Goal: Task Accomplishment & Management: Use online tool/utility

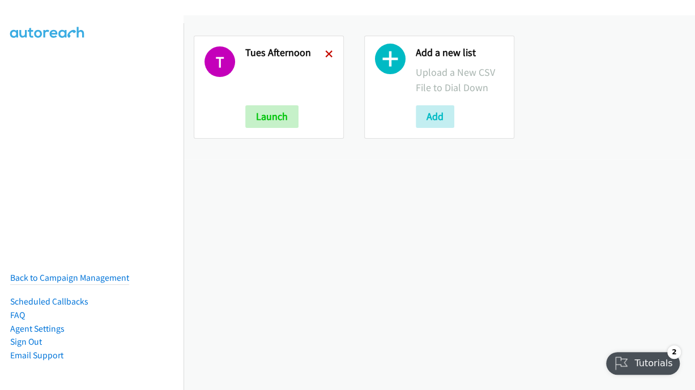
click at [325, 54] on icon at bounding box center [329, 55] width 8 height 8
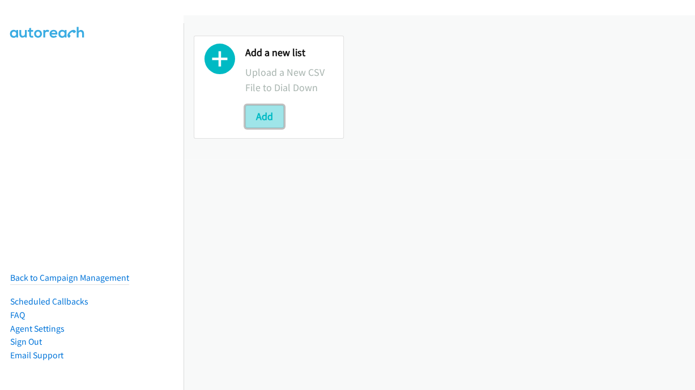
click at [270, 113] on button "Add" at bounding box center [264, 116] width 39 height 23
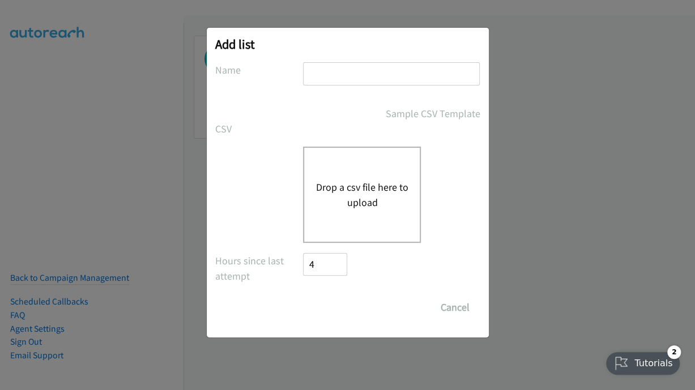
click at [354, 76] on input "text" at bounding box center [391, 73] width 177 height 23
drag, startPoint x: 334, startPoint y: 71, endPoint x: 376, endPoint y: 78, distance: 42.5
click at [376, 78] on input "Tues Morn" at bounding box center [391, 73] width 177 height 23
type input "Tues Evening"
click at [355, 206] on button "Drop a csv file here to upload" at bounding box center [362, 195] width 93 height 31
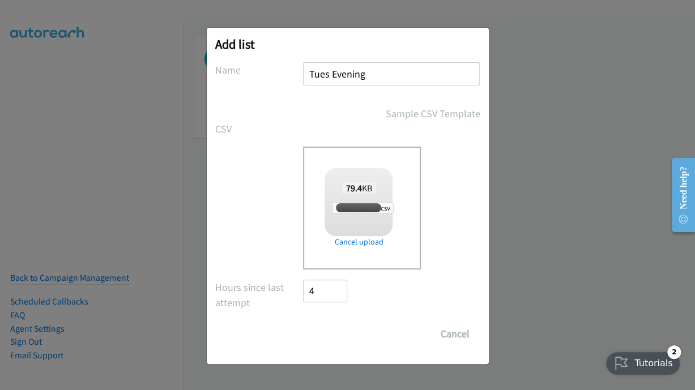
checkbox input "true"
click at [350, 340] on input "Save List" at bounding box center [333, 334] width 59 height 23
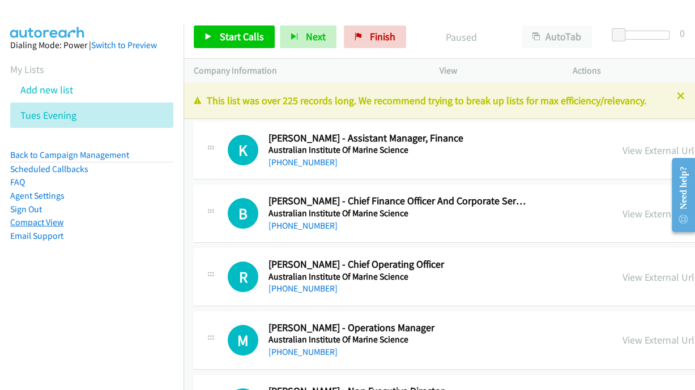
click at [32, 224] on link "Compact View" at bounding box center [36, 222] width 53 height 11
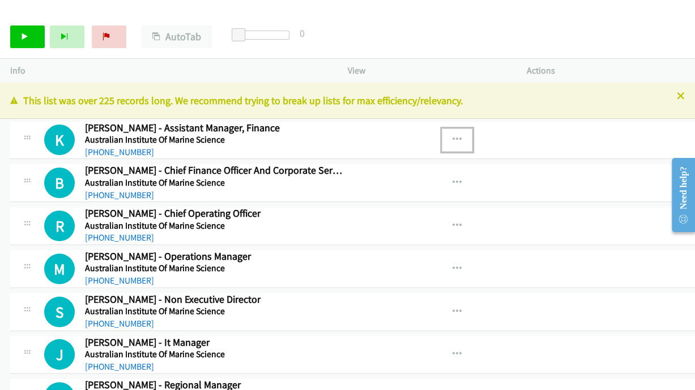
click at [453, 140] on icon "button" at bounding box center [457, 139] width 9 height 9
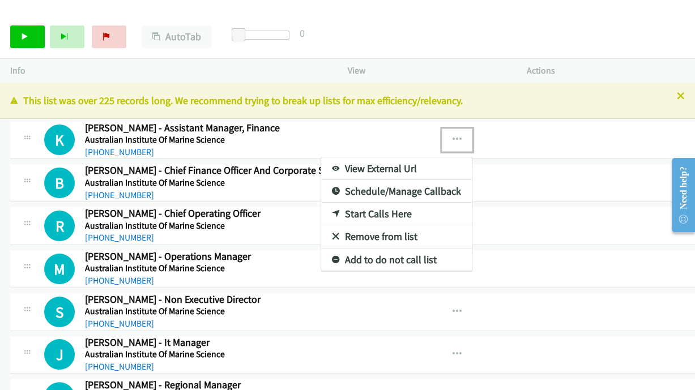
click at [338, 167] on link "View External Url" at bounding box center [396, 169] width 151 height 23
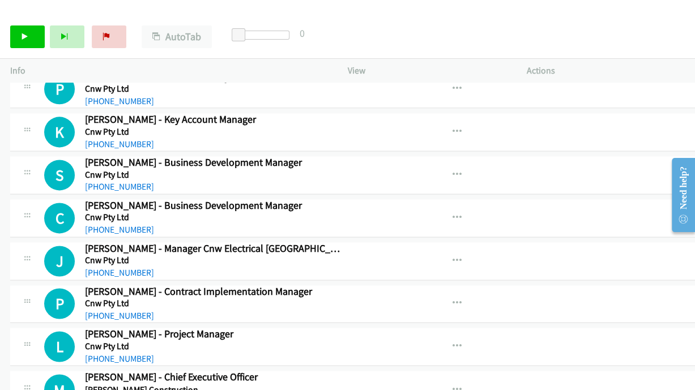
scroll to position [755, 0]
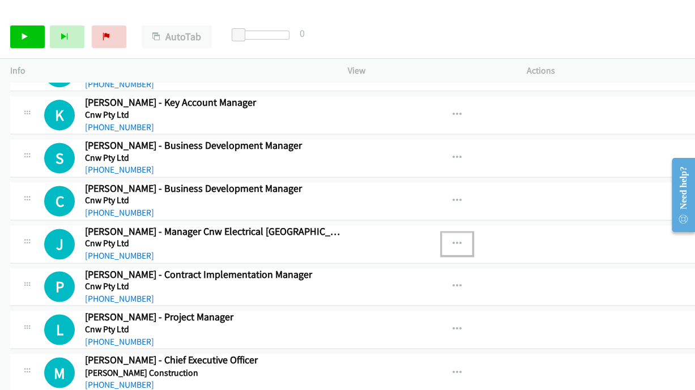
click at [453, 240] on icon "button" at bounding box center [457, 244] width 9 height 9
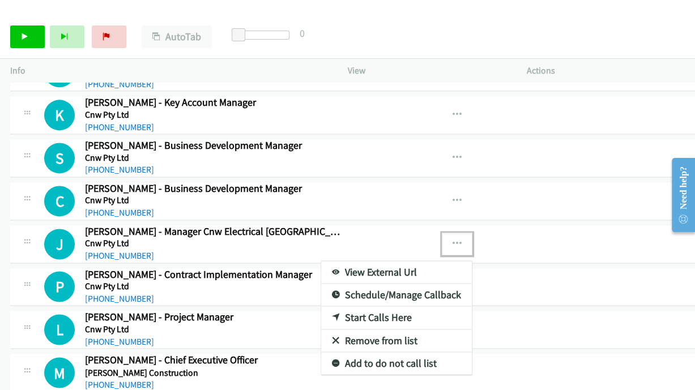
click at [330, 310] on link "Start Calls Here" at bounding box center [396, 318] width 151 height 23
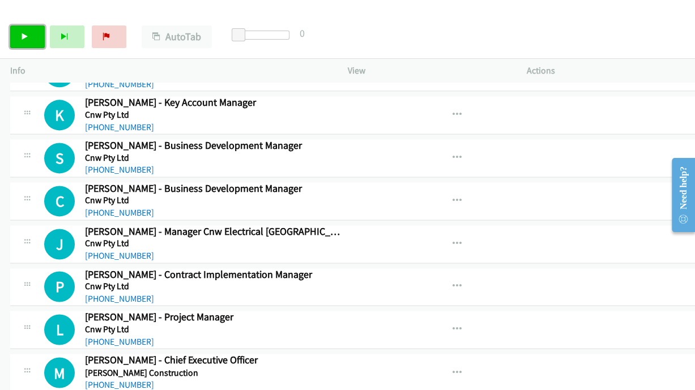
click at [30, 33] on link "Start Calls" at bounding box center [27, 36] width 35 height 23
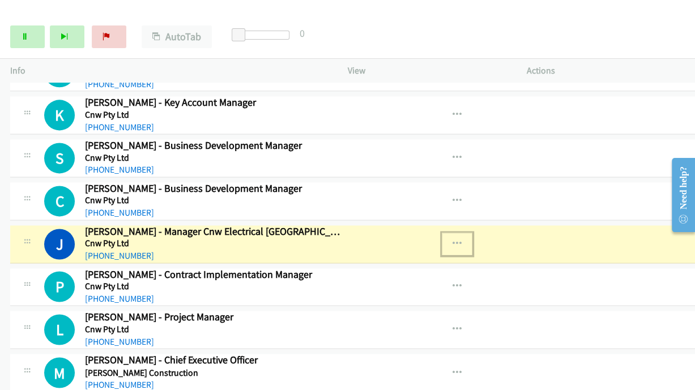
click at [453, 240] on icon "button" at bounding box center [457, 244] width 9 height 9
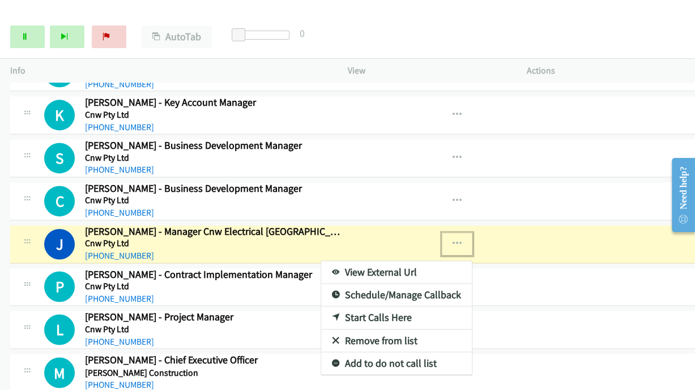
click at [340, 263] on link "View External Url" at bounding box center [396, 272] width 151 height 23
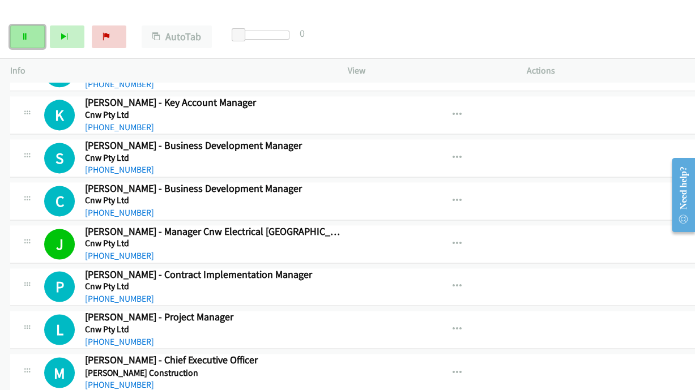
click at [24, 28] on link "Pause" at bounding box center [27, 36] width 35 height 23
click at [28, 44] on link "Start Calls" at bounding box center [27, 36] width 35 height 23
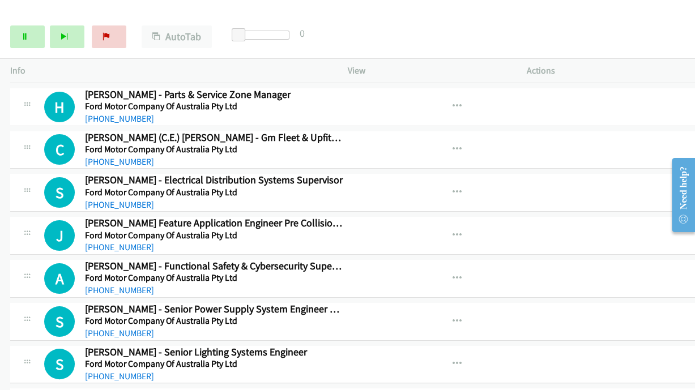
scroll to position [2077, 0]
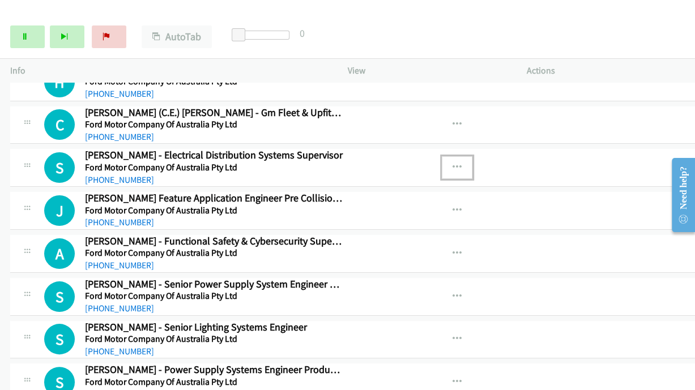
click at [453, 163] on icon "button" at bounding box center [457, 167] width 9 height 9
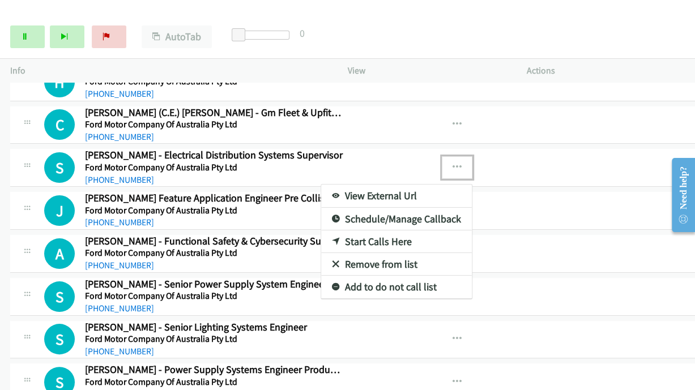
click at [321, 231] on link "Start Calls Here" at bounding box center [396, 242] width 151 height 23
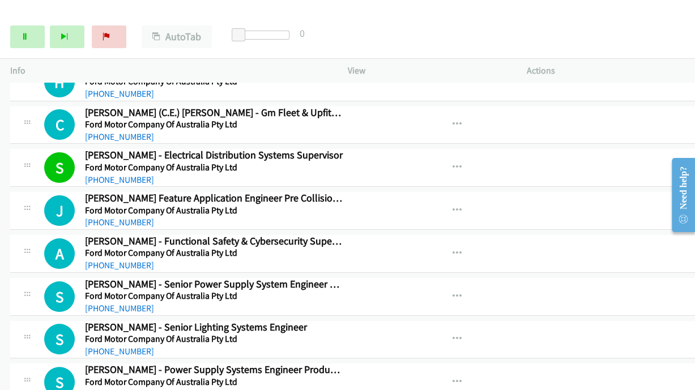
scroll to position [2140, 0]
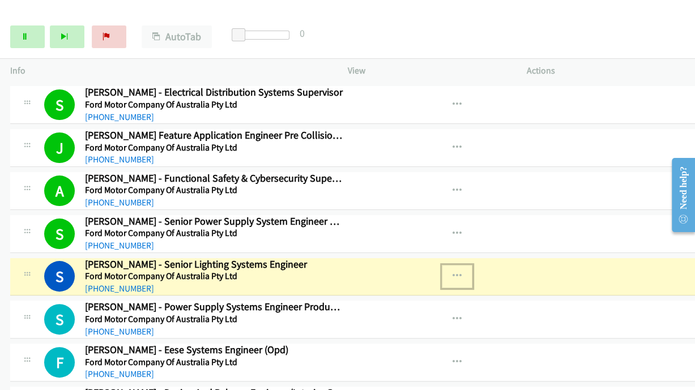
click at [453, 272] on icon "button" at bounding box center [457, 276] width 9 height 9
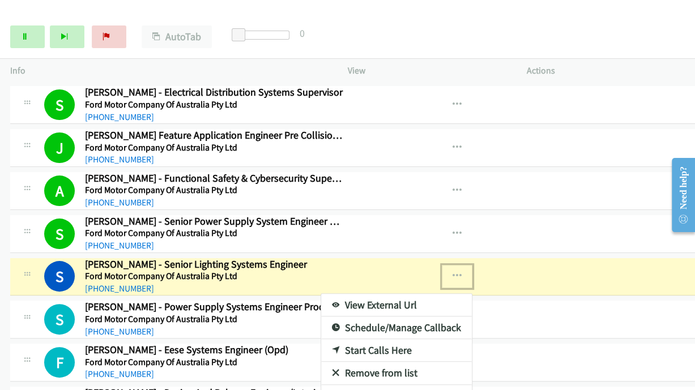
click at [327, 297] on link "View External Url" at bounding box center [396, 305] width 151 height 23
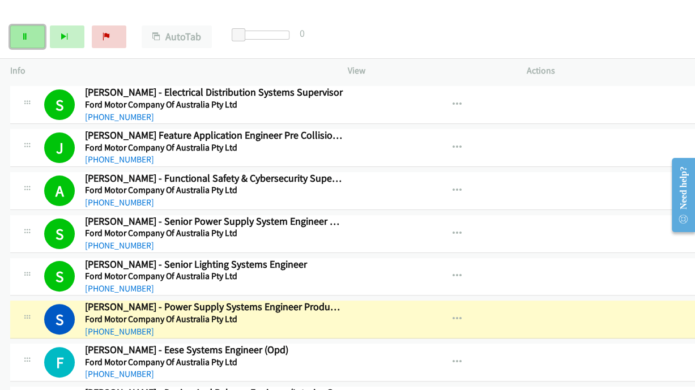
click at [28, 40] on link "Pause" at bounding box center [27, 36] width 35 height 23
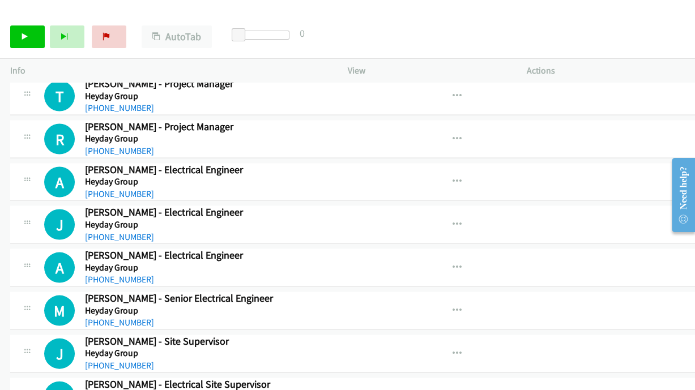
scroll to position [3084, 0]
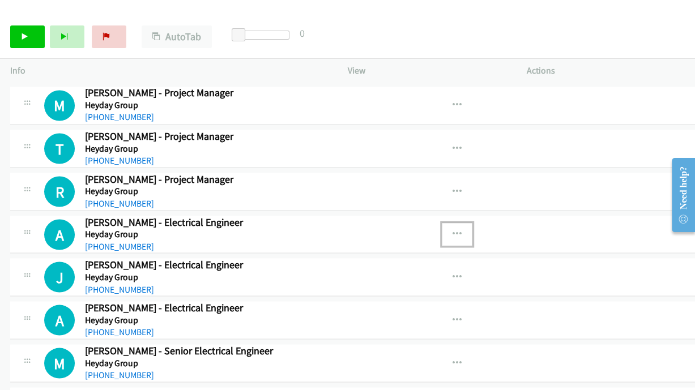
click at [453, 229] on icon "button" at bounding box center [457, 233] width 9 height 9
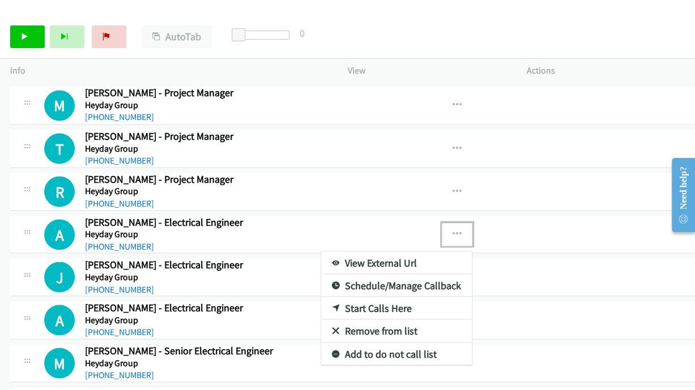
click at [321, 297] on link "Start Calls Here" at bounding box center [396, 308] width 151 height 23
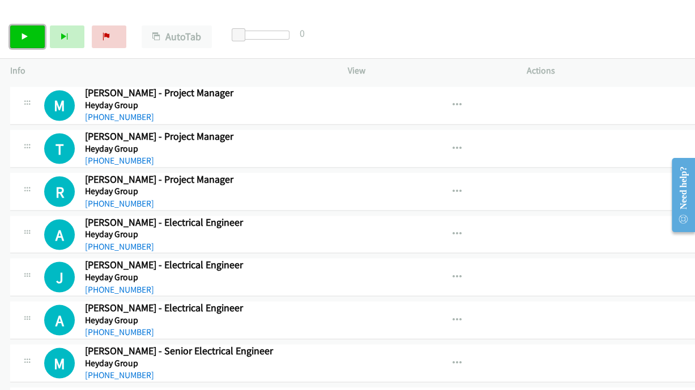
click at [24, 36] on icon at bounding box center [25, 37] width 8 height 8
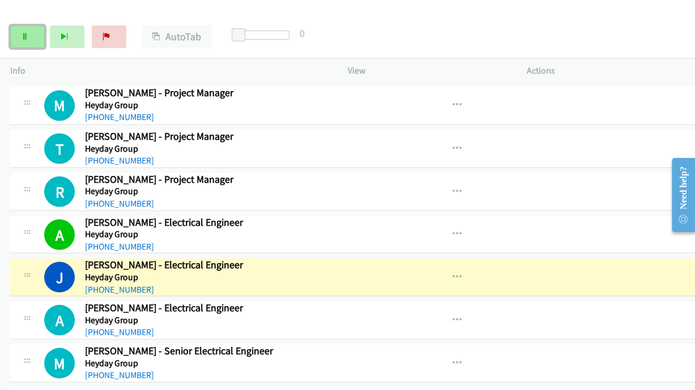
click at [25, 43] on link "Pause" at bounding box center [27, 36] width 35 height 23
click at [453, 273] on icon "button" at bounding box center [457, 277] width 9 height 9
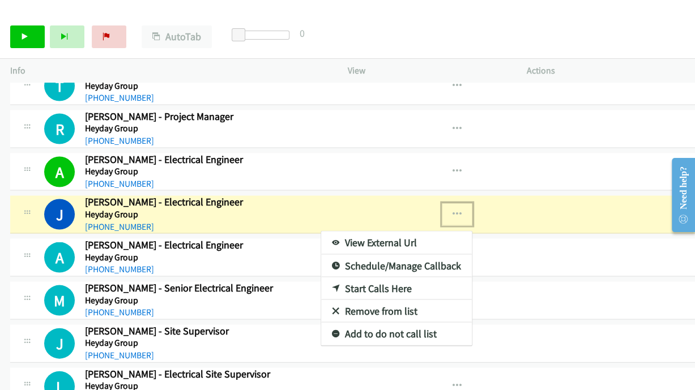
scroll to position [3210, 0]
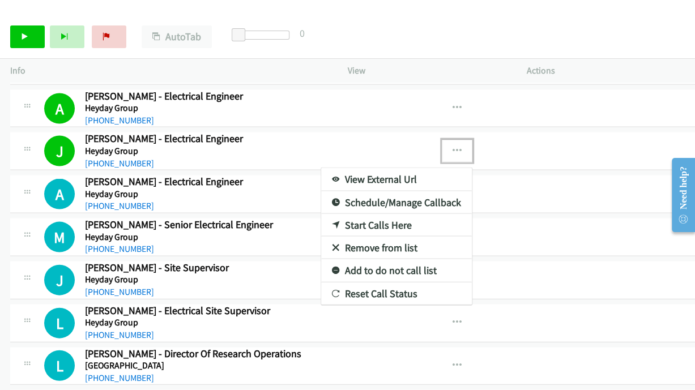
click at [437, 181] on div at bounding box center [347, 195] width 695 height 390
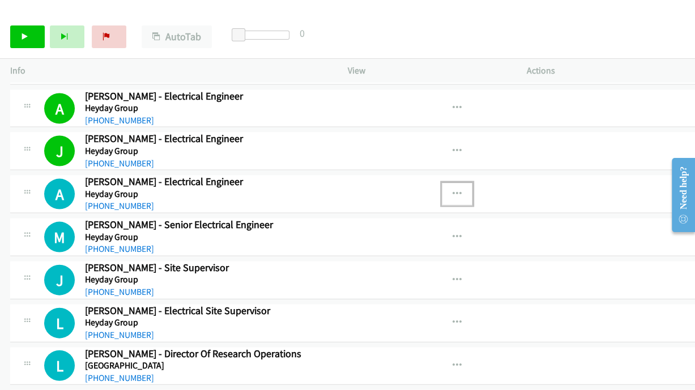
click at [442, 183] on button "button" at bounding box center [457, 194] width 31 height 23
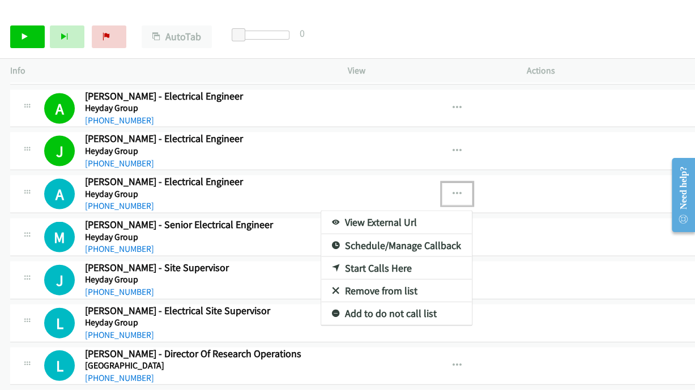
click at [19, 40] on div at bounding box center [347, 195] width 695 height 390
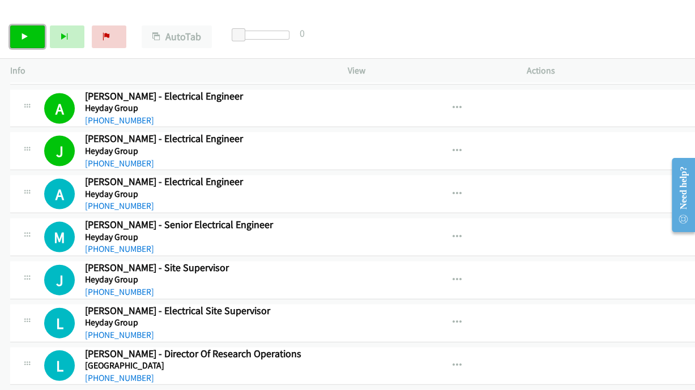
click at [27, 36] on icon at bounding box center [25, 37] width 8 height 8
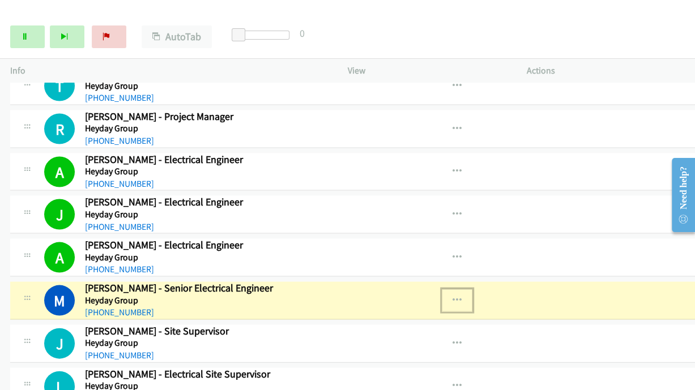
click at [453, 296] on icon "button" at bounding box center [457, 300] width 9 height 9
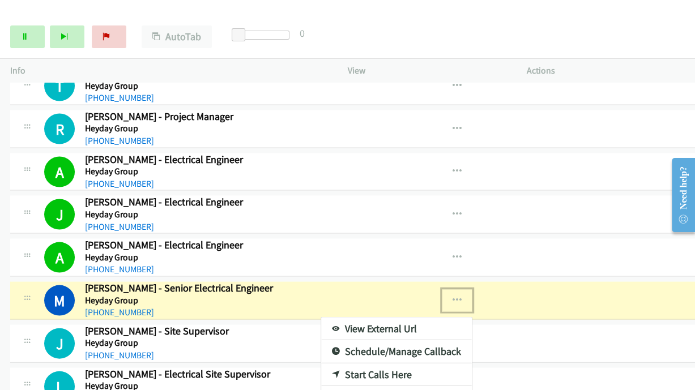
click at [340, 317] on link "View External Url" at bounding box center [396, 328] width 151 height 23
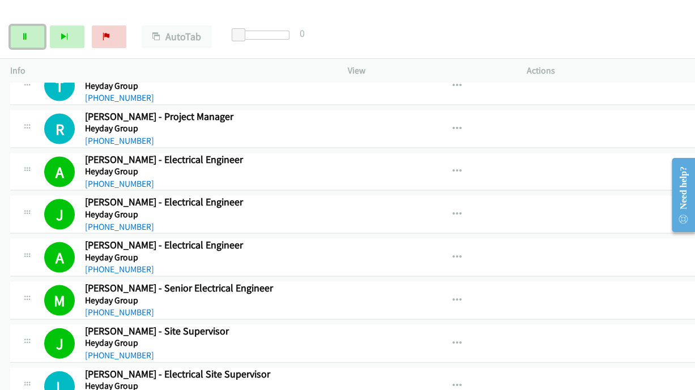
drag, startPoint x: 28, startPoint y: 33, endPoint x: 59, endPoint y: 49, distance: 35.2
click at [28, 33] on icon at bounding box center [25, 37] width 8 height 8
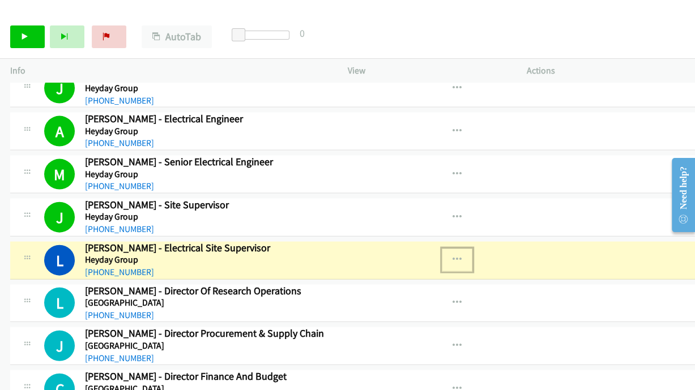
click at [442, 249] on button "button" at bounding box center [457, 260] width 31 height 23
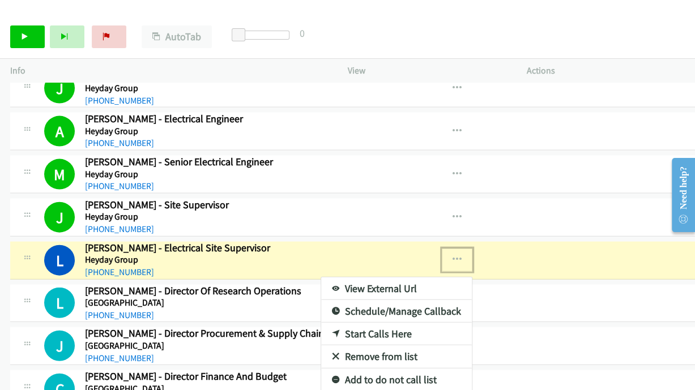
click at [324, 278] on link "View External Url" at bounding box center [396, 289] width 151 height 23
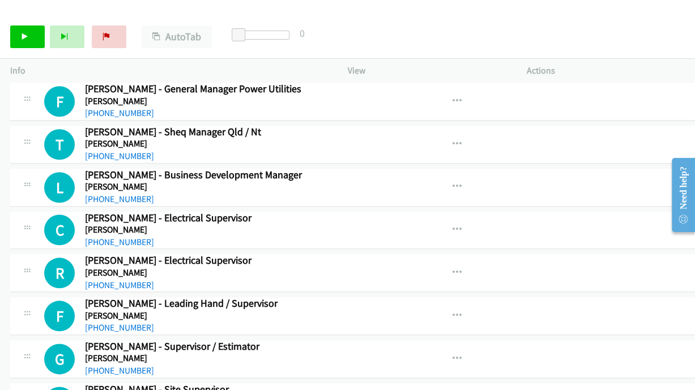
scroll to position [6799, 0]
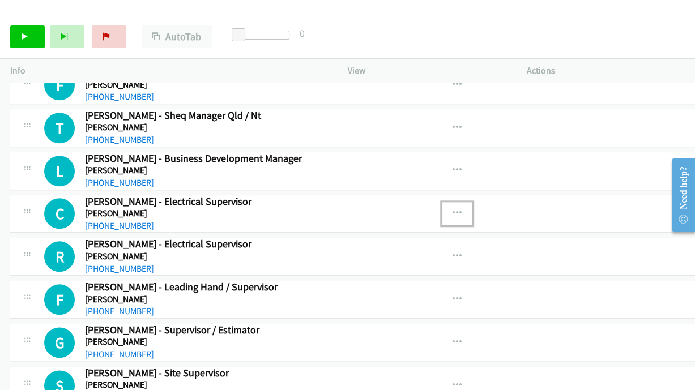
click at [453, 209] on icon "button" at bounding box center [457, 213] width 9 height 9
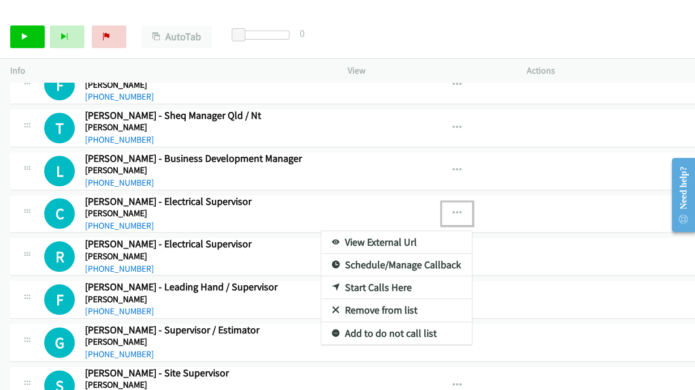
drag, startPoint x: 304, startPoint y: 260, endPoint x: 281, endPoint y: 248, distance: 26.1
click at [29, 38] on div at bounding box center [347, 195] width 695 height 390
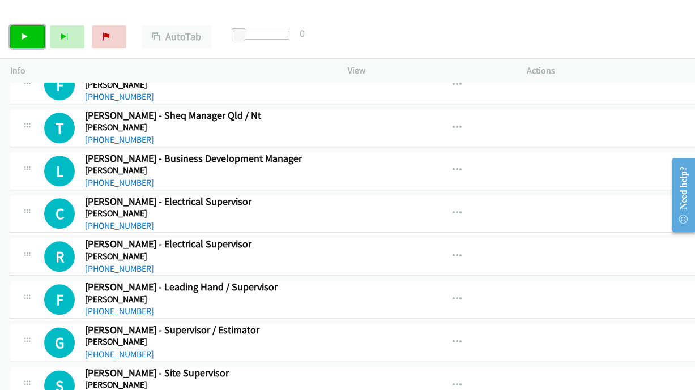
click at [29, 38] on link "Start Calls" at bounding box center [27, 36] width 35 height 23
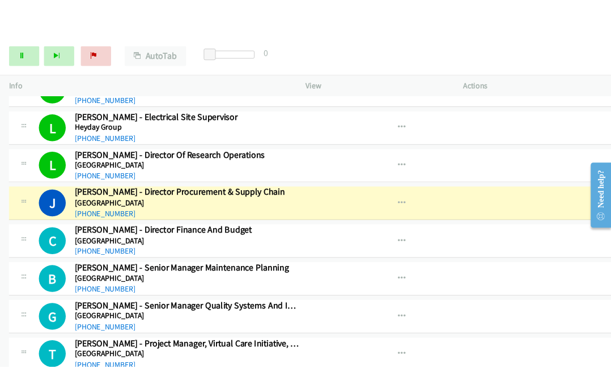
scroll to position [3399, 0]
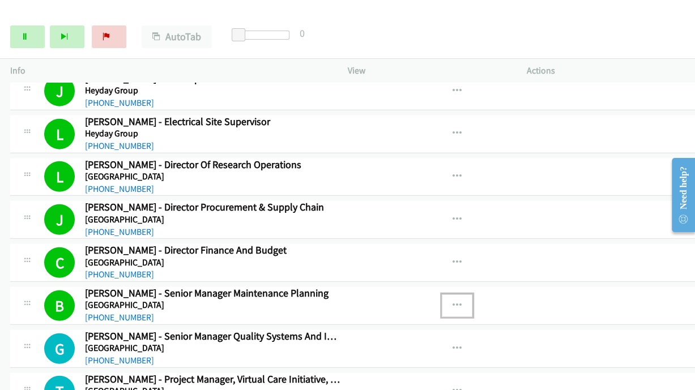
click at [453, 301] on icon "button" at bounding box center [457, 305] width 9 height 9
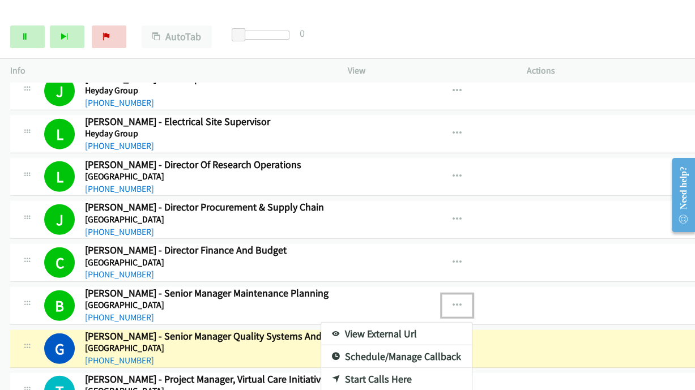
click at [31, 37] on div at bounding box center [347, 195] width 695 height 390
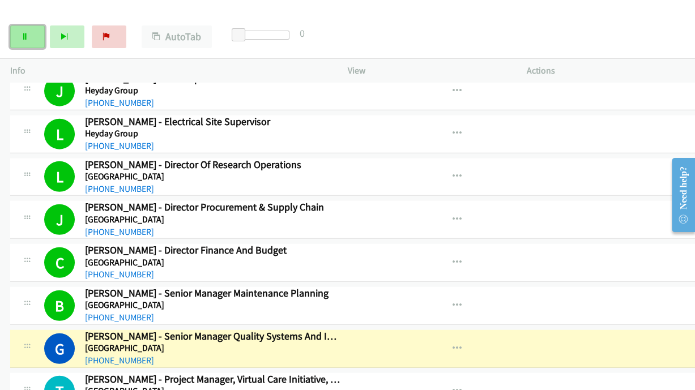
click at [28, 36] on icon at bounding box center [25, 37] width 8 height 8
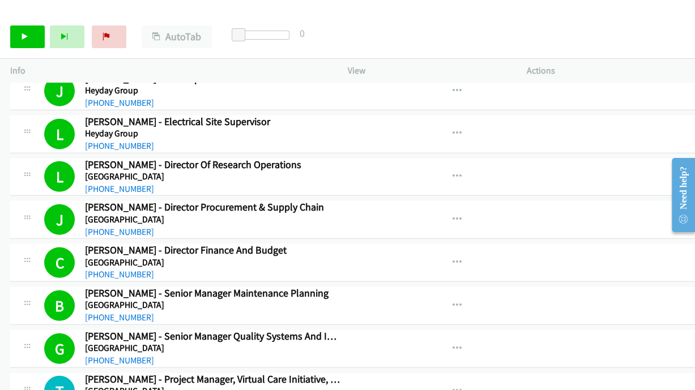
click at [504, 270] on td "C Callback Scheduled [PERSON_NAME] - Director Finance And Budget [GEOGRAPHIC_DA…" at bounding box center [391, 263] width 782 height 43
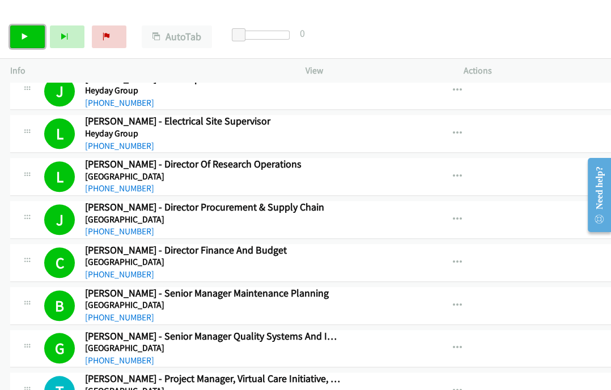
click at [33, 35] on link "Start Calls" at bounding box center [27, 36] width 35 height 23
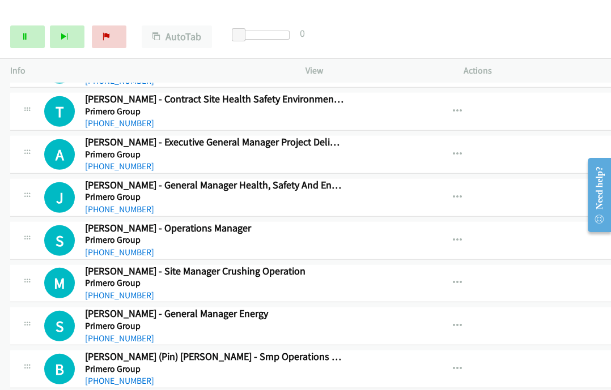
scroll to position [4847, 0]
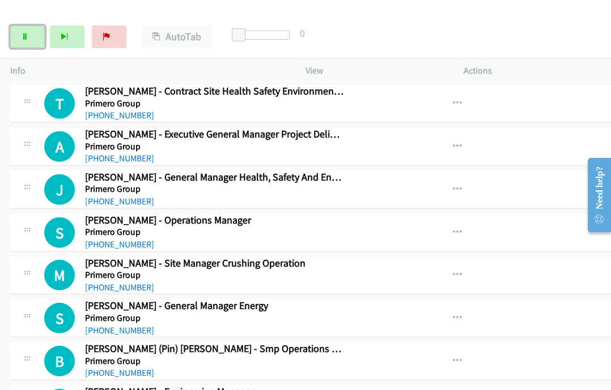
drag, startPoint x: 17, startPoint y: 34, endPoint x: 78, endPoint y: 53, distance: 63.6
click at [17, 34] on link "Pause" at bounding box center [27, 36] width 35 height 23
click at [453, 271] on icon "button" at bounding box center [457, 275] width 9 height 9
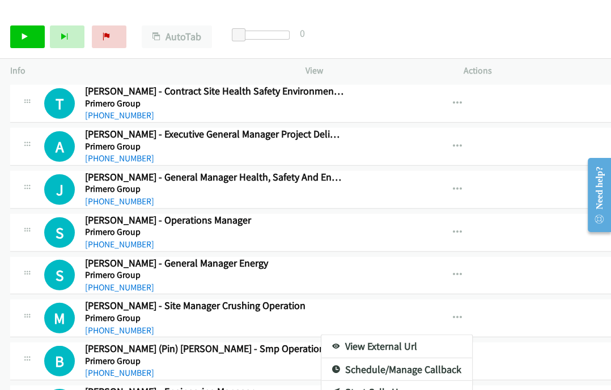
click at [367, 296] on div at bounding box center [305, 195] width 611 height 390
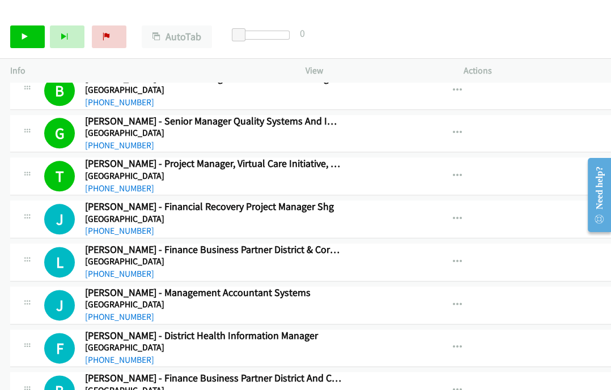
scroll to position [3525, 0]
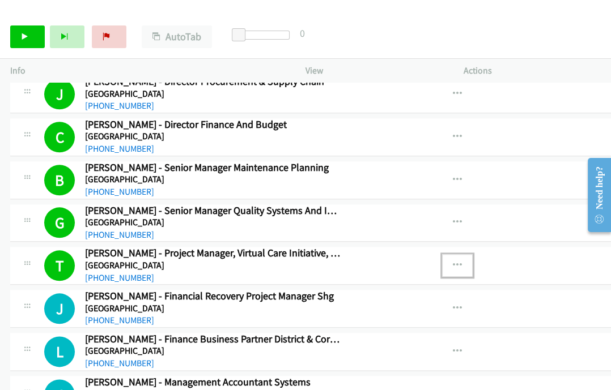
click at [453, 261] on icon "button" at bounding box center [457, 265] width 9 height 9
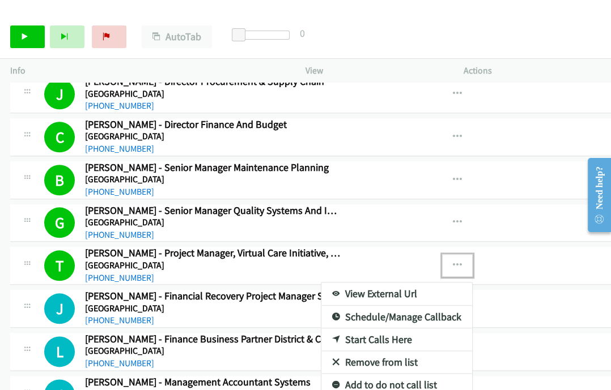
click at [321, 283] on link "View External Url" at bounding box center [396, 294] width 151 height 23
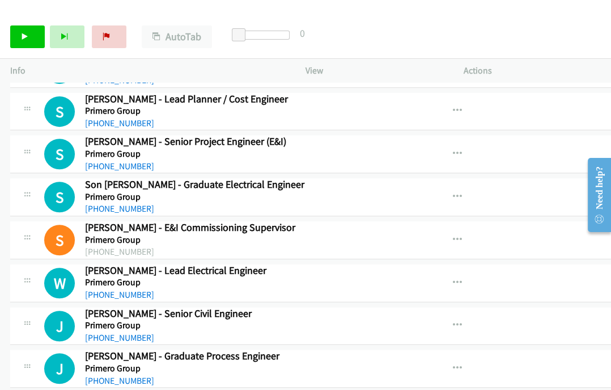
scroll to position [5917, 0]
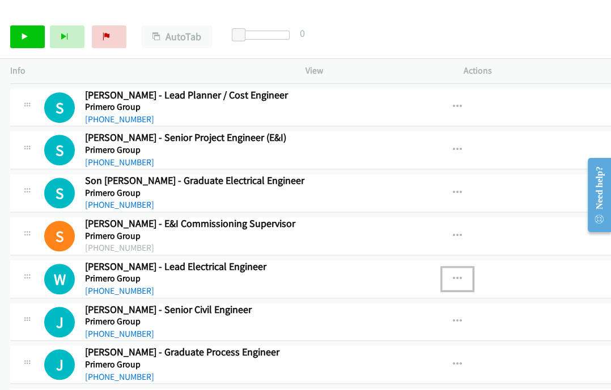
click at [453, 275] on icon "button" at bounding box center [457, 279] width 9 height 9
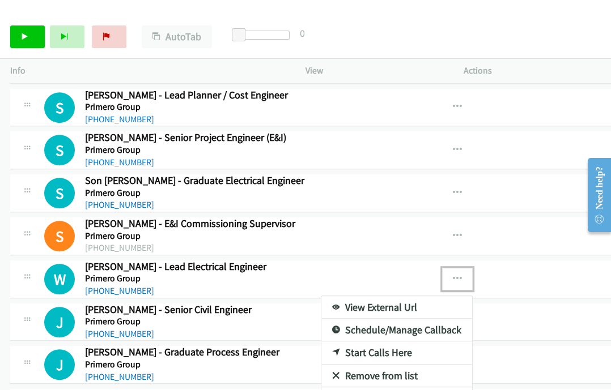
click at [321, 342] on link "Start Calls Here" at bounding box center [396, 353] width 151 height 23
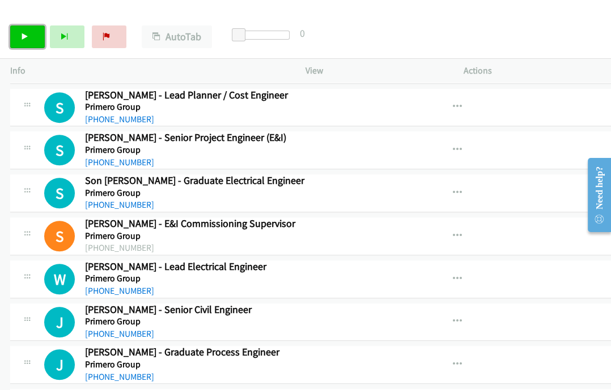
click at [20, 32] on link "Start Calls" at bounding box center [27, 36] width 35 height 23
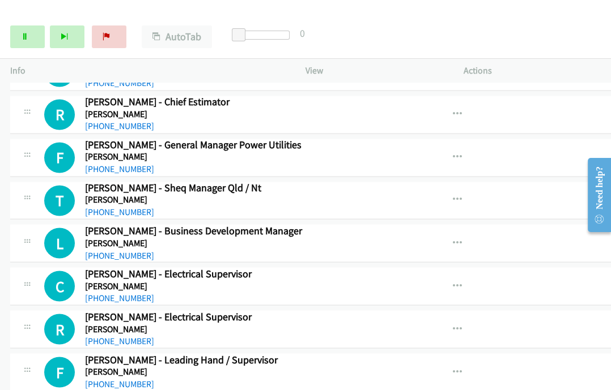
scroll to position [6799, 0]
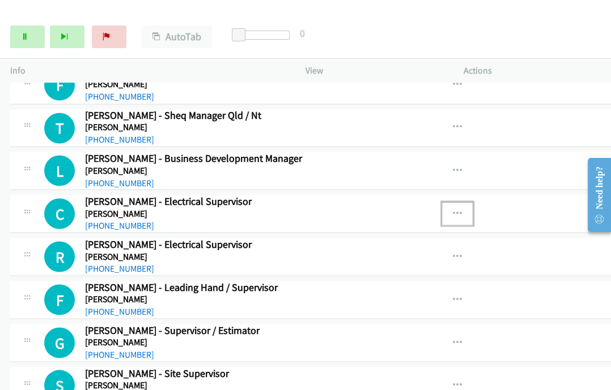
click at [453, 209] on icon "button" at bounding box center [457, 213] width 9 height 9
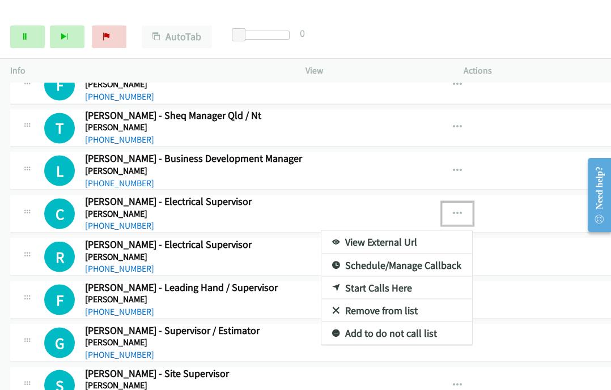
click at [321, 276] on link "Start Calls Here" at bounding box center [396, 287] width 151 height 23
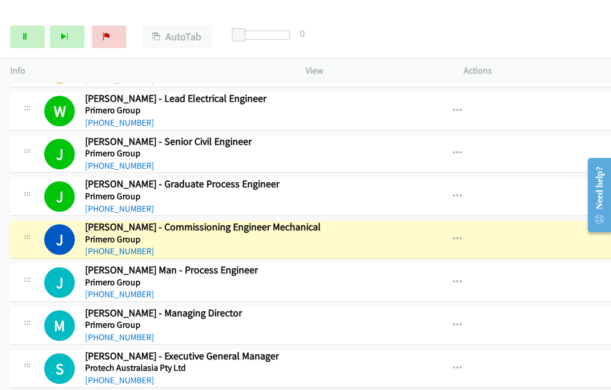
scroll to position [6106, 0]
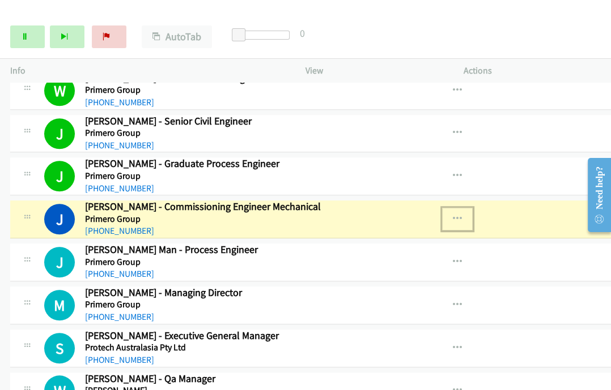
click at [453, 215] on icon "button" at bounding box center [457, 219] width 9 height 9
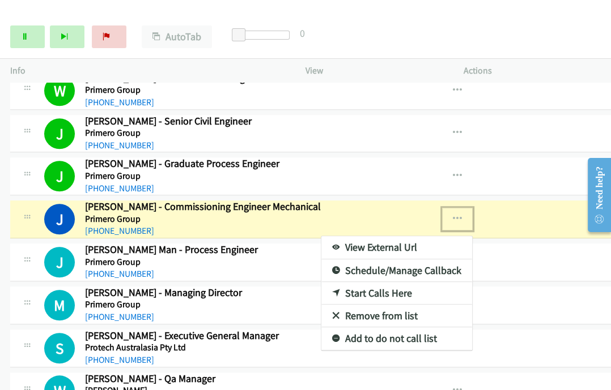
click at [364, 194] on div at bounding box center [305, 195] width 611 height 390
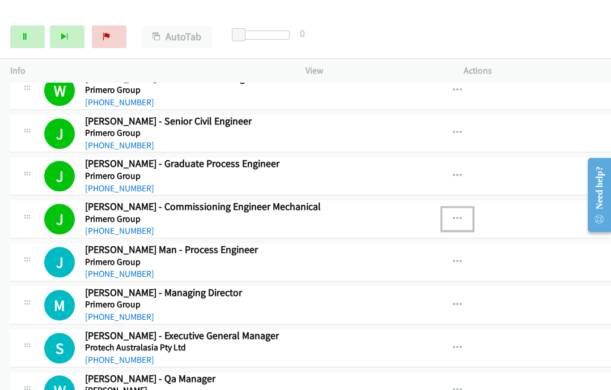
click at [453, 215] on icon "button" at bounding box center [457, 219] width 9 height 9
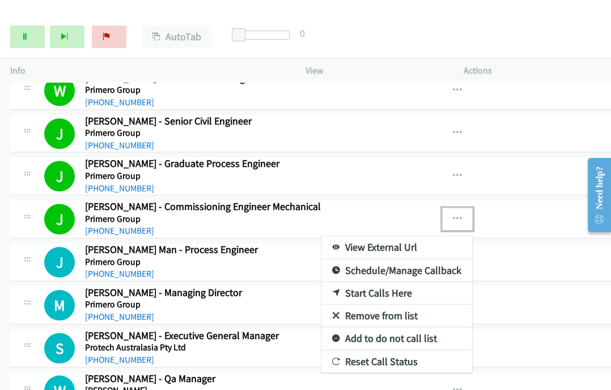
click at [22, 36] on div at bounding box center [305, 195] width 611 height 390
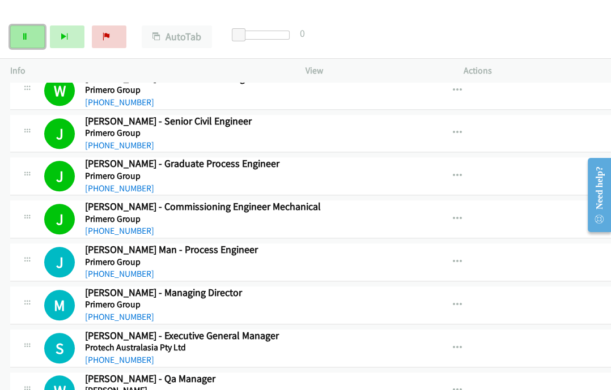
drag, startPoint x: 24, startPoint y: 35, endPoint x: 29, endPoint y: 41, distance: 7.6
click at [24, 36] on icon at bounding box center [25, 37] width 8 height 8
click at [453, 215] on icon "button" at bounding box center [457, 219] width 9 height 9
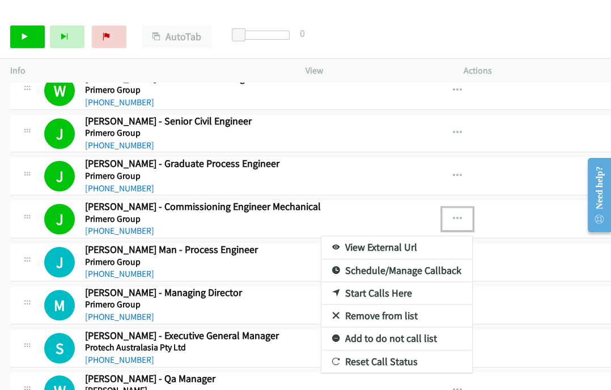
click at [321, 236] on link "View External Url" at bounding box center [396, 247] width 151 height 23
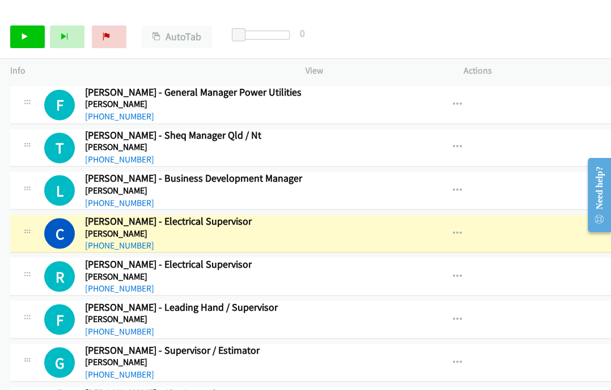
scroll to position [6799, 0]
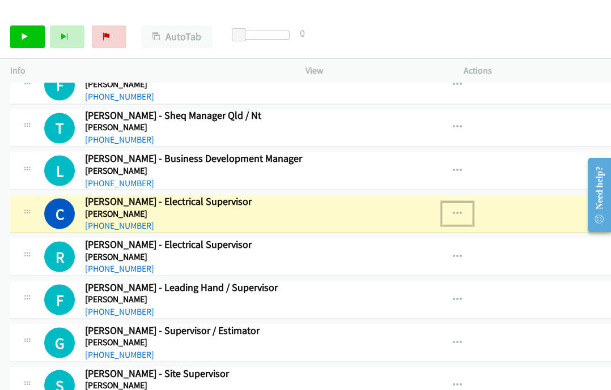
click at [453, 209] on icon "button" at bounding box center [457, 213] width 9 height 9
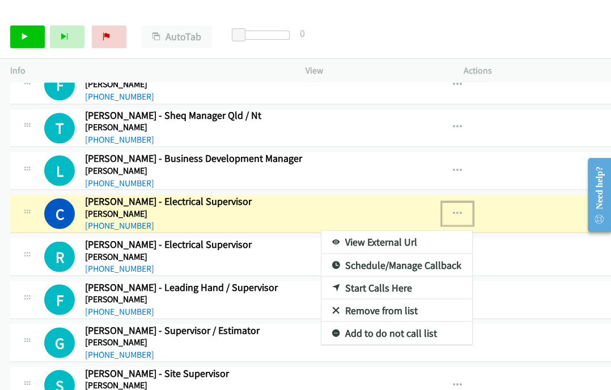
click at [321, 231] on link "View External Url" at bounding box center [396, 242] width 151 height 23
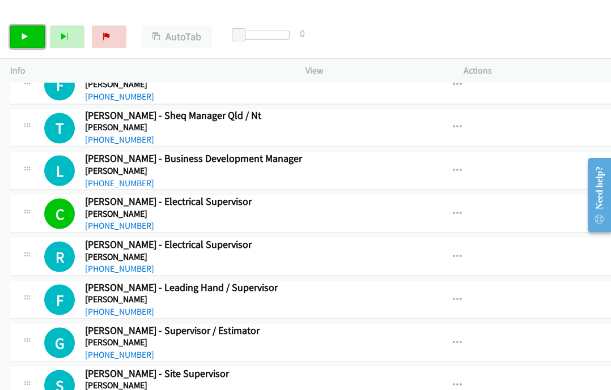
click at [32, 32] on link "Start Calls" at bounding box center [27, 36] width 35 height 23
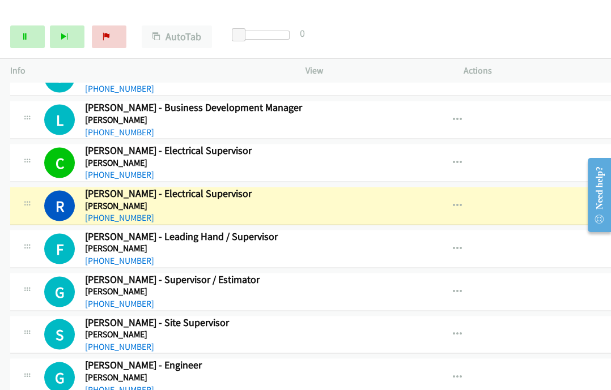
scroll to position [6862, 0]
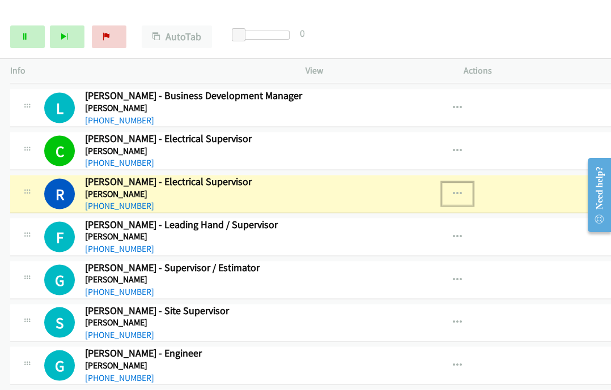
click at [453, 189] on icon "button" at bounding box center [457, 193] width 9 height 9
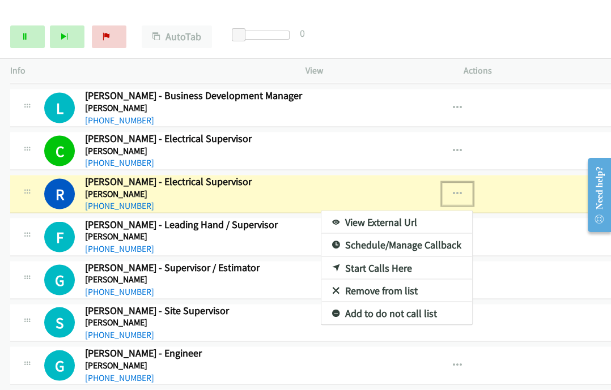
click at [321, 211] on link "View External Url" at bounding box center [396, 222] width 151 height 23
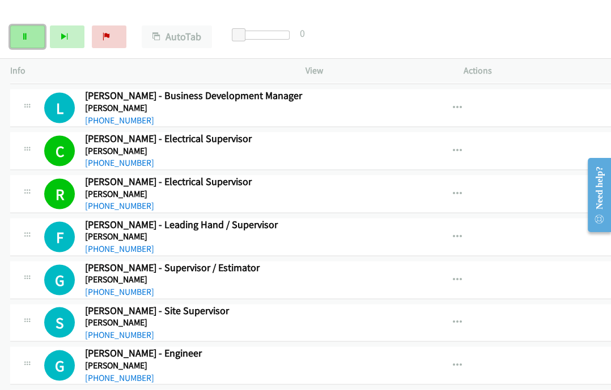
click at [29, 42] on link "Pause" at bounding box center [27, 36] width 35 height 23
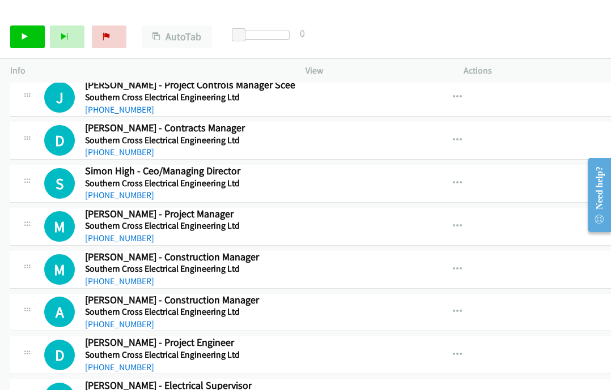
scroll to position [8309, 0]
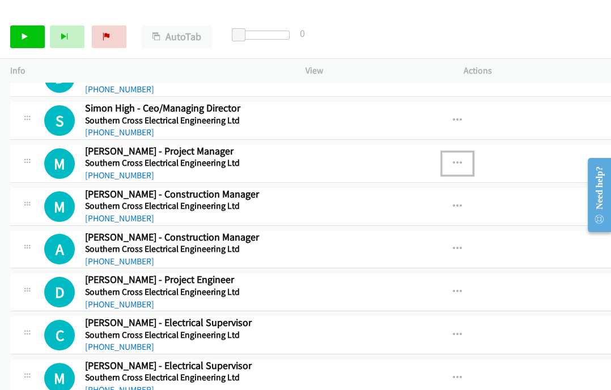
click at [453, 159] on icon "button" at bounding box center [457, 163] width 9 height 9
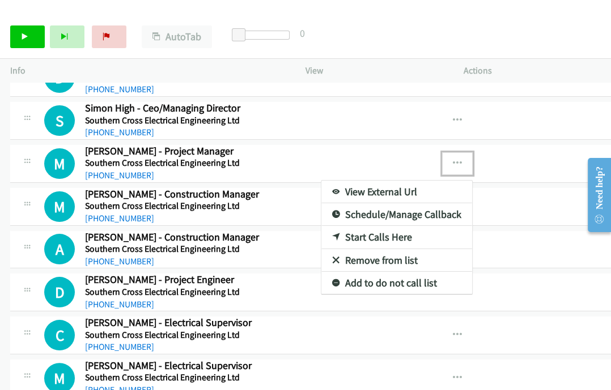
click at [321, 226] on link "Start Calls Here" at bounding box center [396, 237] width 151 height 23
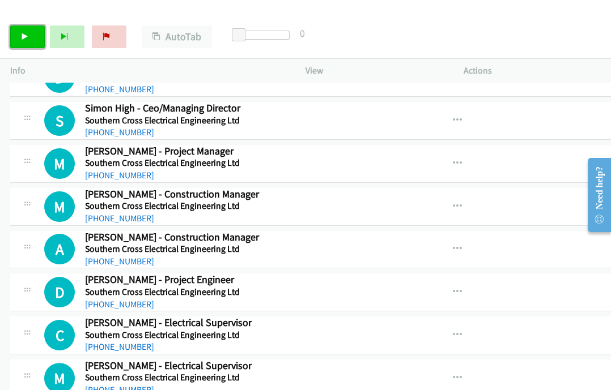
click at [36, 35] on link "Start Calls" at bounding box center [27, 36] width 35 height 23
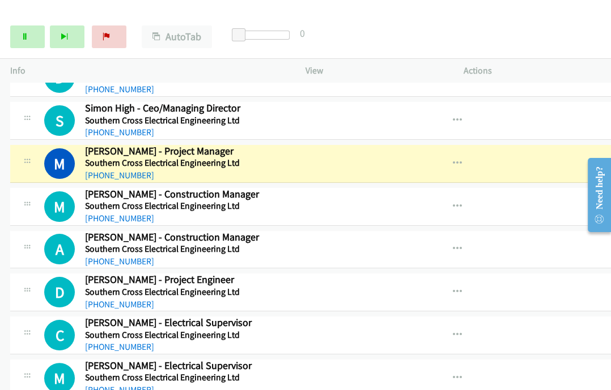
scroll to position [8372, 0]
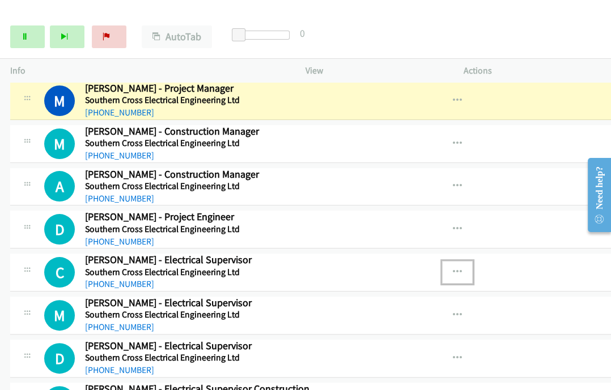
click at [453, 268] on icon "button" at bounding box center [457, 272] width 9 height 9
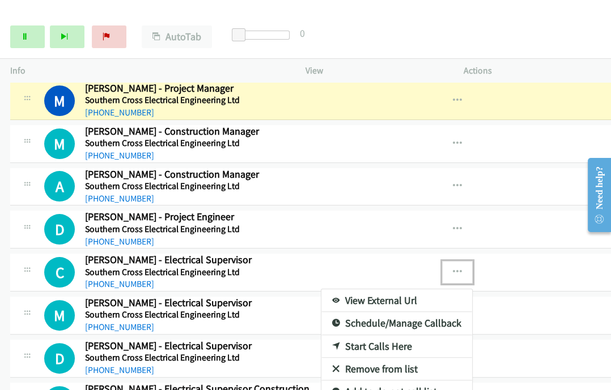
click at [321, 335] on link "Start Calls Here" at bounding box center [396, 346] width 151 height 23
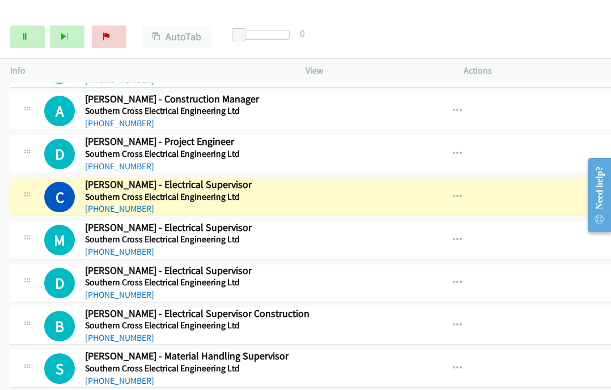
scroll to position [8435, 0]
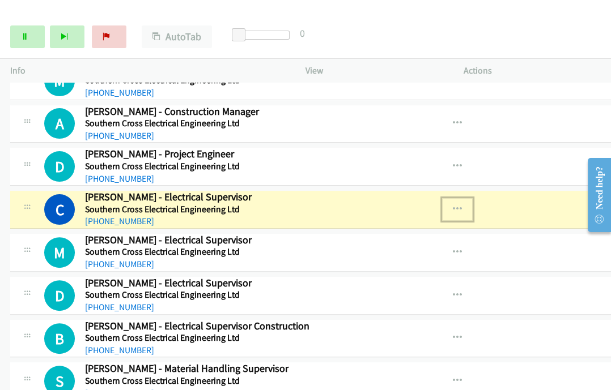
click at [453, 205] on icon "button" at bounding box center [457, 209] width 9 height 9
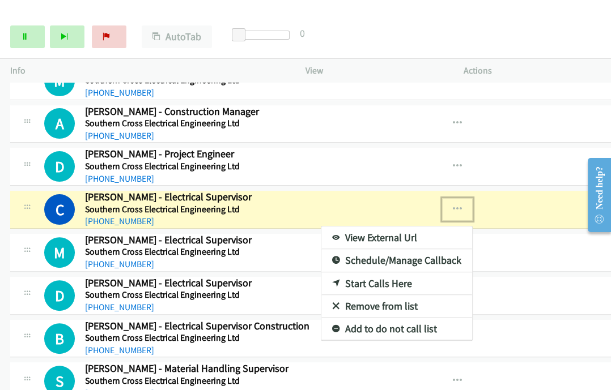
click at [321, 227] on link "View External Url" at bounding box center [396, 238] width 151 height 23
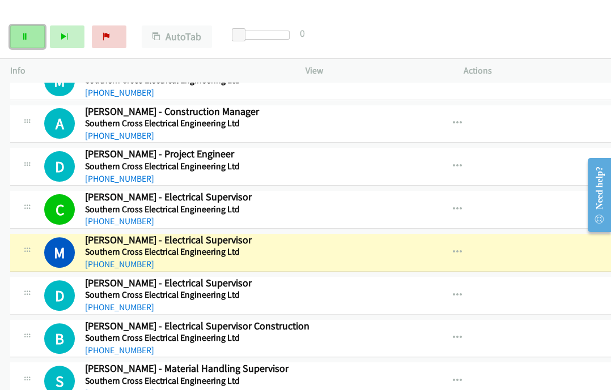
click at [27, 38] on icon at bounding box center [25, 37] width 8 height 8
